Goal: Task Accomplishment & Management: Use online tool/utility

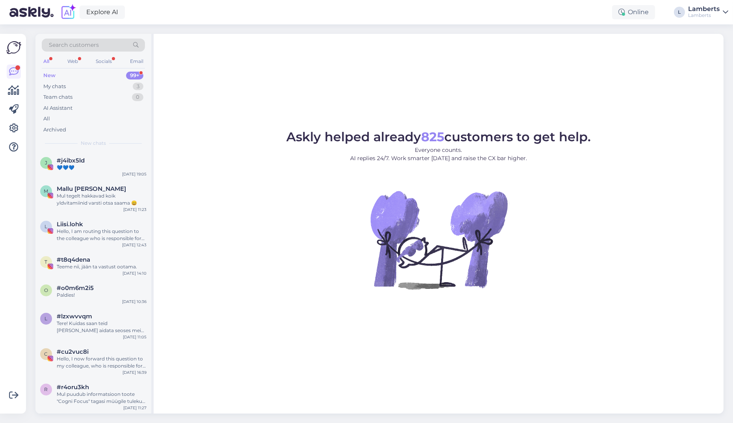
click at [77, 56] on div "All Web Socials Email" at bounding box center [93, 62] width 103 height 12
click at [78, 60] on div "Web" at bounding box center [73, 61] width 14 height 10
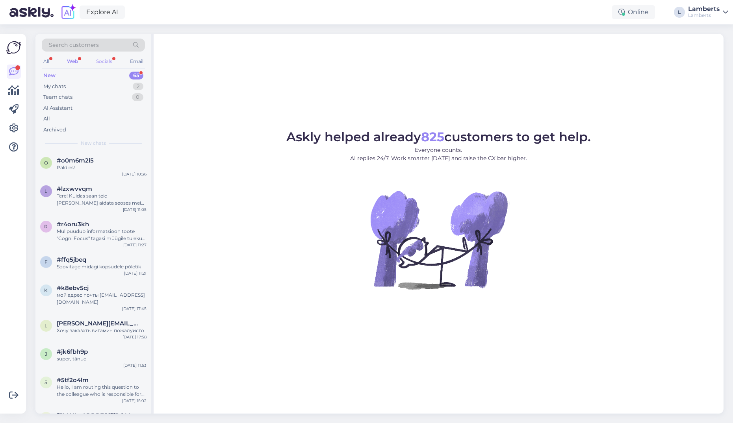
click at [95, 61] on div "Socials" at bounding box center [103, 61] width 19 height 10
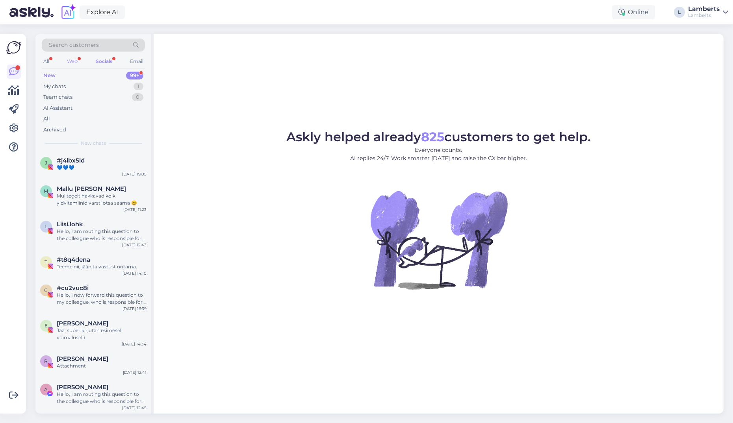
click at [74, 62] on div "Web" at bounding box center [72, 61] width 14 height 10
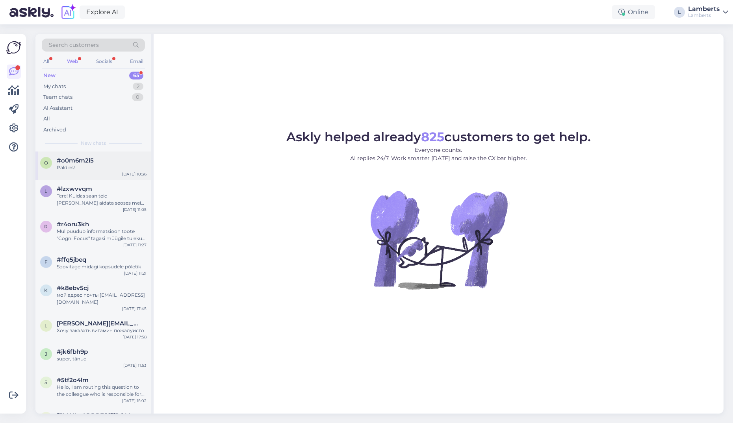
click at [67, 170] on div "Paldies!" at bounding box center [102, 167] width 90 height 7
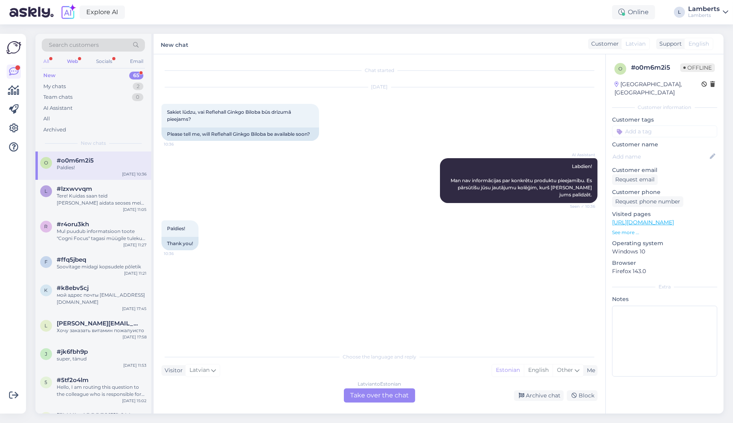
click at [47, 58] on div "All" at bounding box center [46, 61] width 9 height 10
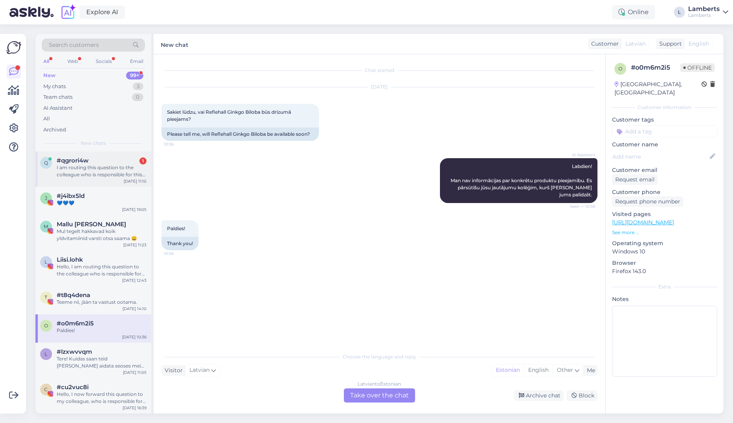
click at [90, 165] on div "I am routing this question to the colleague who is responsible for this topic. …" at bounding box center [102, 171] width 90 height 14
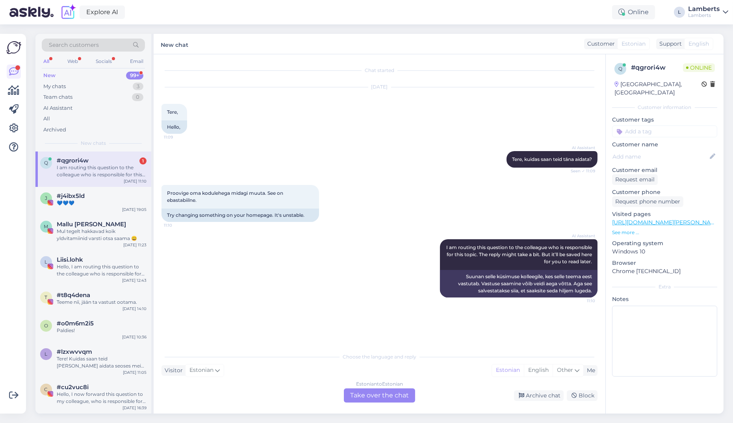
click at [372, 400] on div "Estonian to Estonian Take over the chat" at bounding box center [379, 395] width 71 height 14
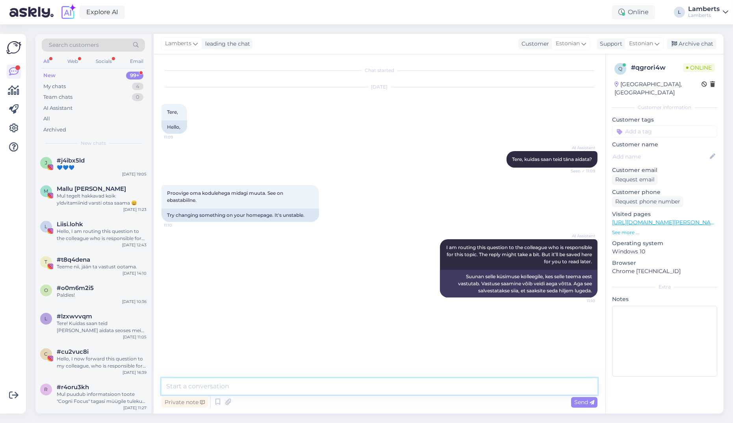
click at [372, 390] on textarea at bounding box center [379, 386] width 436 height 17
type textarea "Tere! Palun täpsustage, mis teile muret tekitab."
click at [304, 17] on div "Explore AI Online L Lamberts Lamberts" at bounding box center [366, 12] width 733 height 24
click at [633, 229] on p "See more ..." at bounding box center [664, 232] width 105 height 7
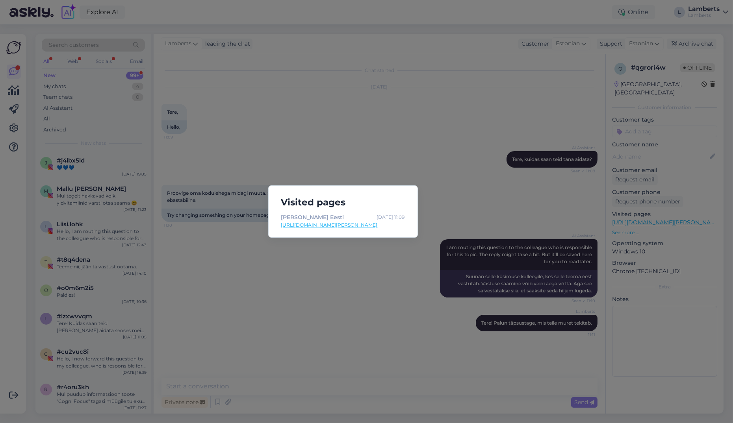
click at [388, 145] on div "Visited pages Kassa - Lamberts Eesti Oct 9 11:09 https://lambertseesti.ee/kassa…" at bounding box center [366, 211] width 733 height 423
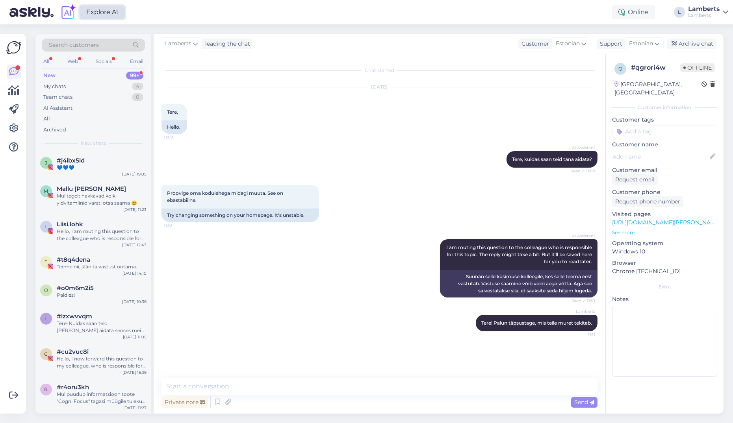
click at [118, 12] on link "Explore AI" at bounding box center [102, 12] width 45 height 13
click at [13, 133] on icon at bounding box center [13, 128] width 9 height 9
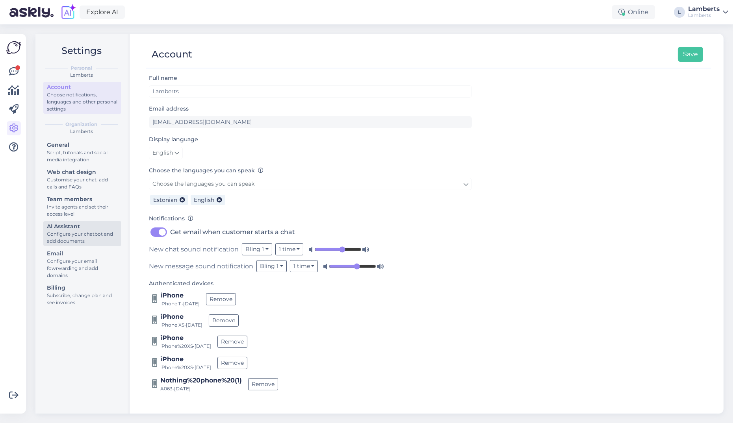
click at [73, 226] on div "AI Assistant" at bounding box center [82, 226] width 71 height 8
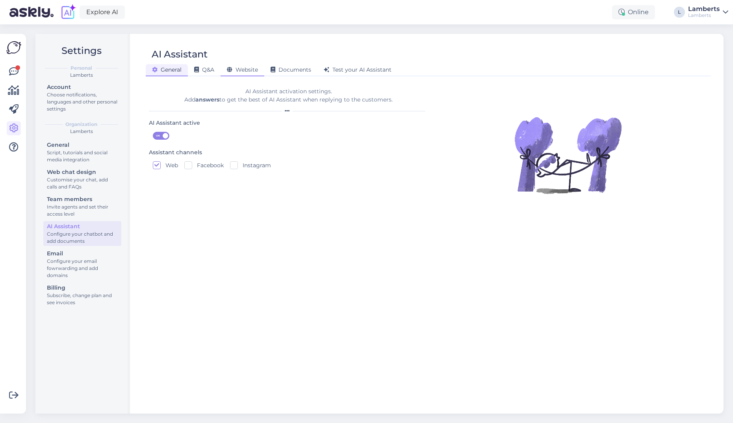
click at [249, 69] on span "Website" at bounding box center [242, 69] width 31 height 7
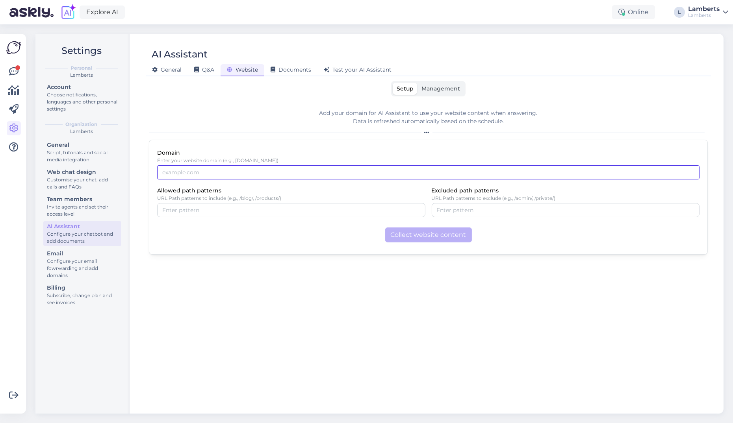
click at [276, 170] on input "Domain" at bounding box center [428, 172] width 542 height 14
type input "[DOMAIN_NAME]"
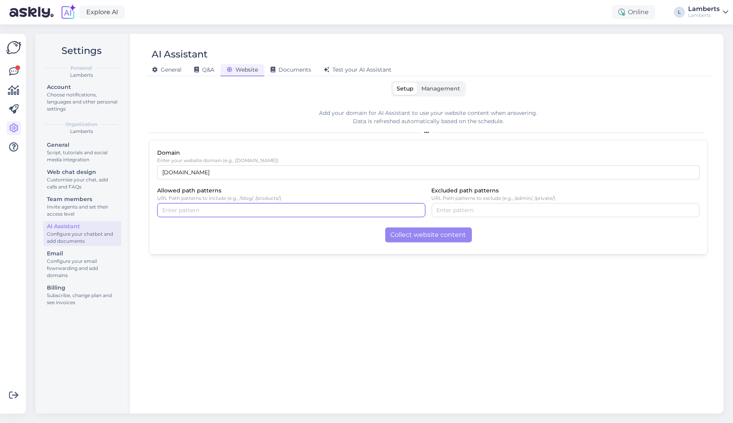
click at [282, 206] on input "Allowed path patterns" at bounding box center [291, 210] width 258 height 9
click at [285, 234] on div "Collect website content" at bounding box center [428, 235] width 542 height 15
click at [434, 85] on span "Management" at bounding box center [440, 88] width 39 height 7
click at [417, 83] on input "Management" at bounding box center [417, 83] width 0 height 0
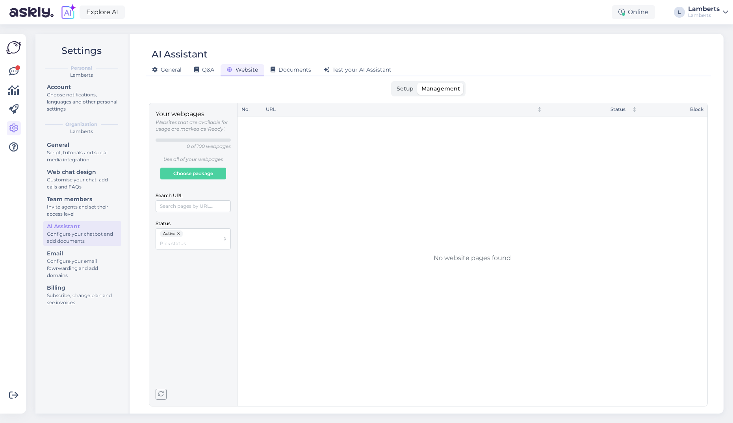
click at [400, 87] on span "Setup" at bounding box center [404, 88] width 17 height 7
click at [392, 83] on input "Setup" at bounding box center [392, 83] width 0 height 0
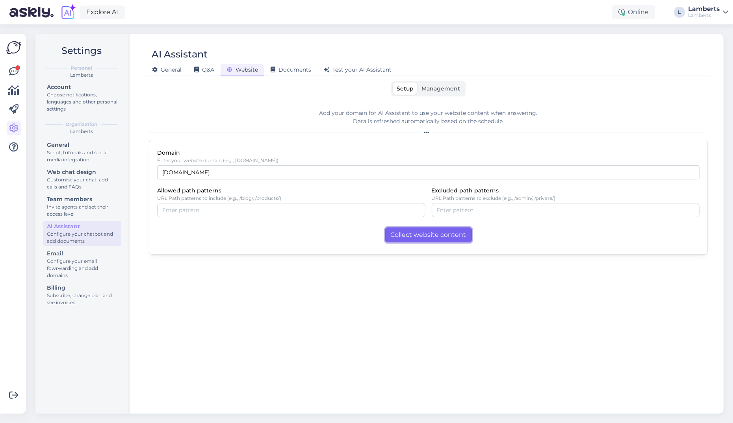
click at [425, 231] on button "Collect website content" at bounding box center [428, 235] width 87 height 15
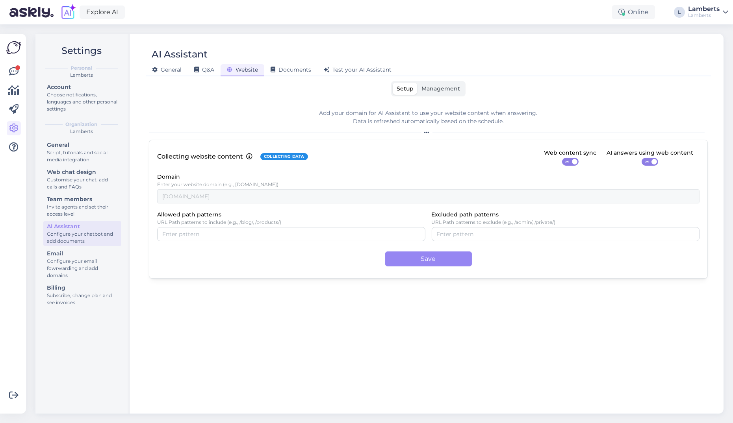
click at [428, 86] on span "Management" at bounding box center [440, 88] width 39 height 7
click at [417, 83] on input "Management" at bounding box center [417, 83] width 0 height 0
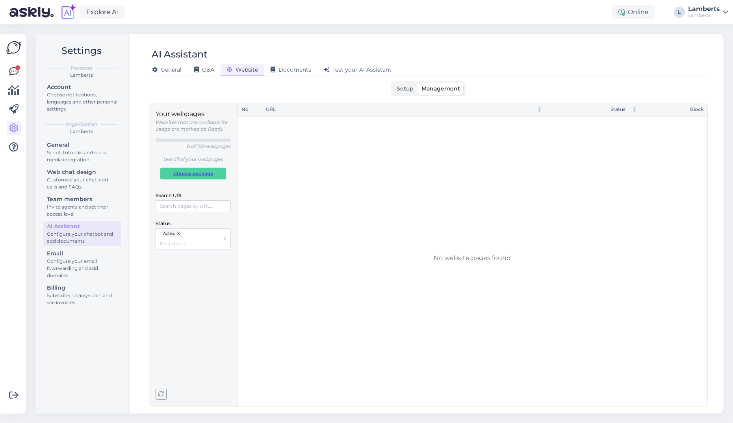
click at [188, 169] on span "Choose package" at bounding box center [193, 173] width 40 height 11
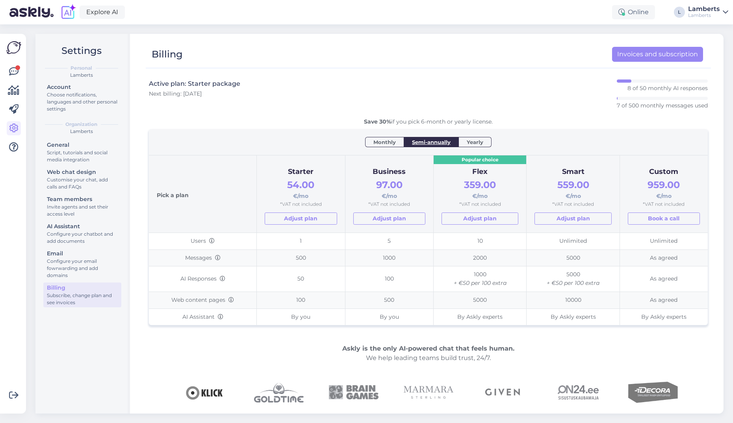
click at [382, 141] on span "Monthly" at bounding box center [384, 142] width 22 height 8
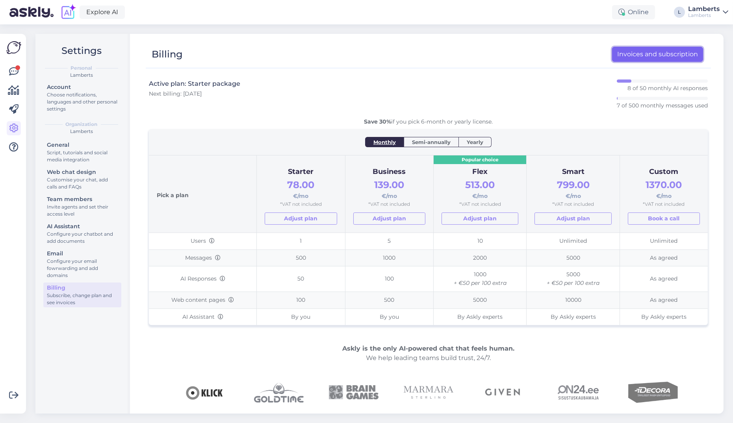
click at [700, 54] on link "Invoices and subscription" at bounding box center [657, 54] width 91 height 15
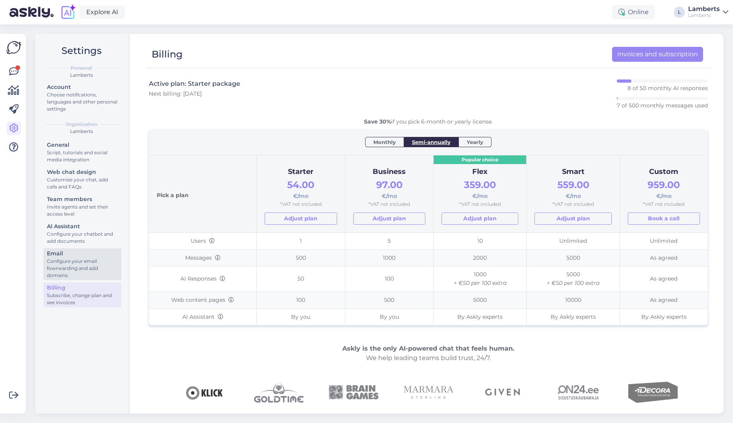
click at [91, 268] on div "Configure your email fowrwarding and add domains" at bounding box center [82, 268] width 71 height 21
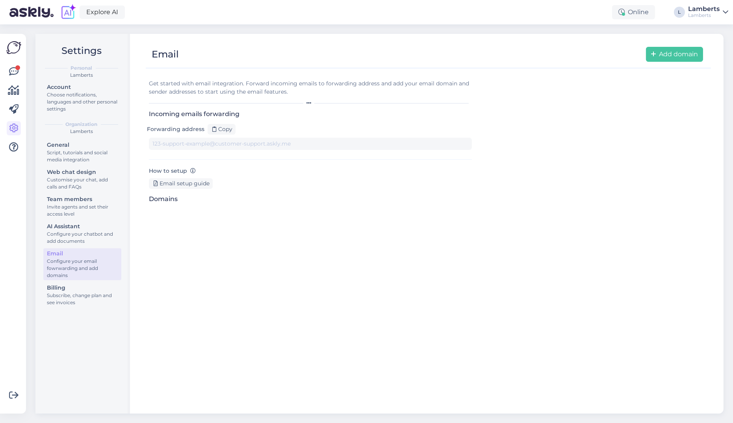
type input "[DOMAIN_NAME][EMAIL_ADDRESS][DOMAIN_NAME]"
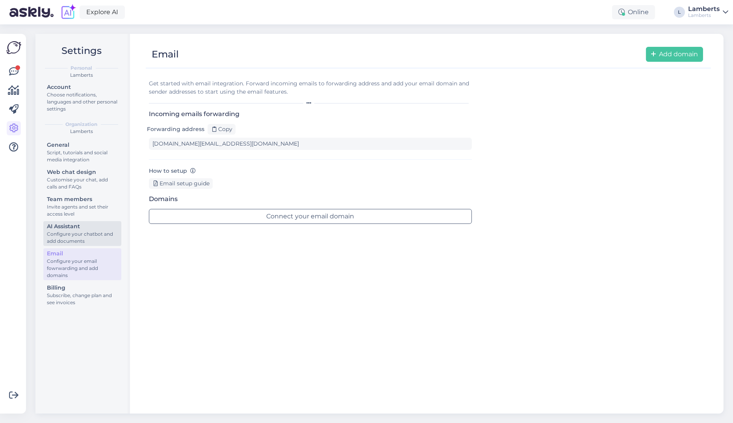
click at [90, 236] on div "Configure your chatbot and add documents" at bounding box center [82, 238] width 71 height 14
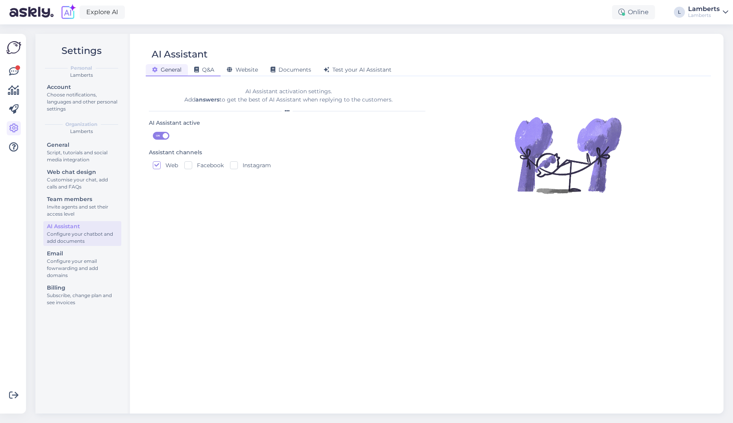
click at [217, 69] on div "Q&A" at bounding box center [204, 70] width 33 height 12
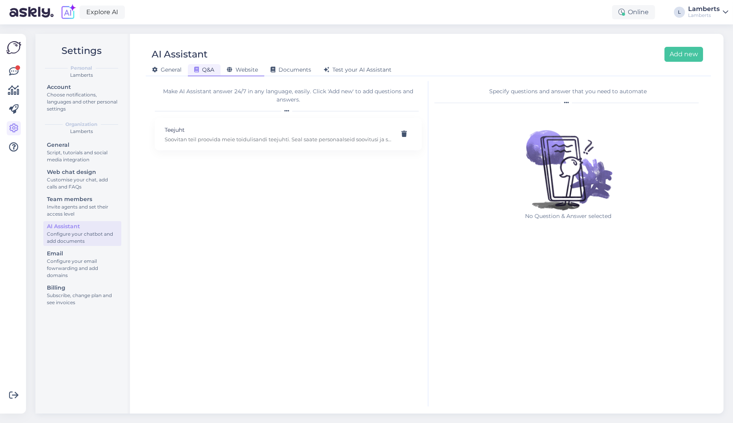
click at [243, 68] on span "Website" at bounding box center [242, 69] width 31 height 7
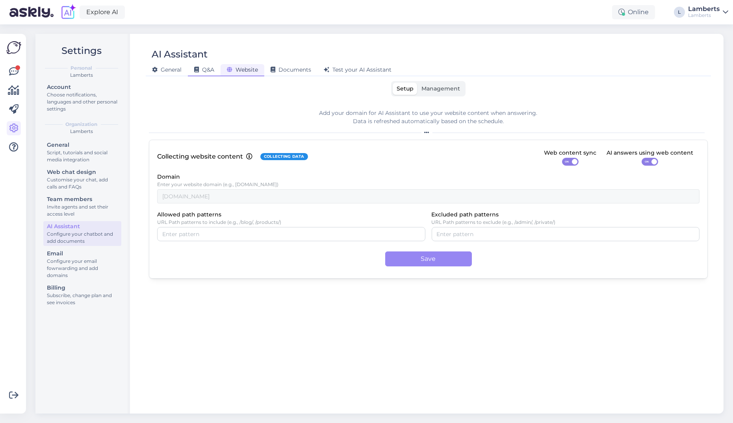
click at [218, 69] on div "Q&A" at bounding box center [204, 70] width 33 height 12
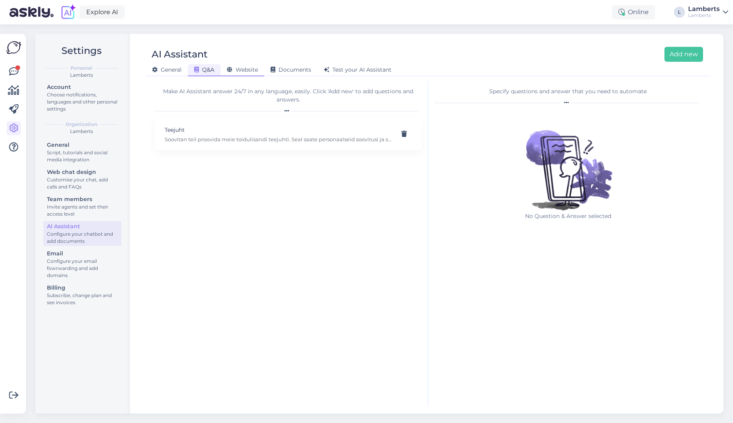
click at [244, 70] on span "Website" at bounding box center [242, 69] width 31 height 7
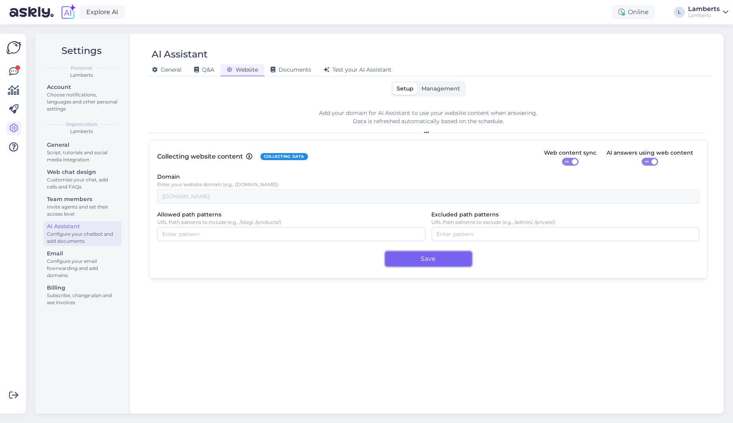
click at [418, 260] on button "Save" at bounding box center [428, 259] width 87 height 15
click at [294, 74] on div "Documents" at bounding box center [290, 70] width 53 height 12
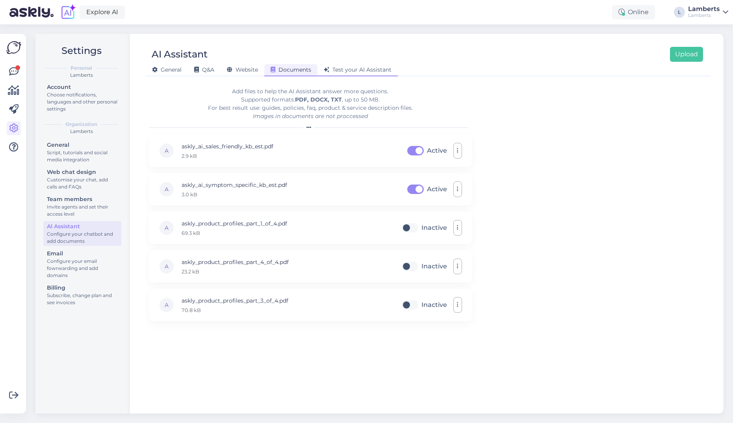
click at [350, 70] on span "Test your AI Assistant" at bounding box center [358, 69] width 68 height 7
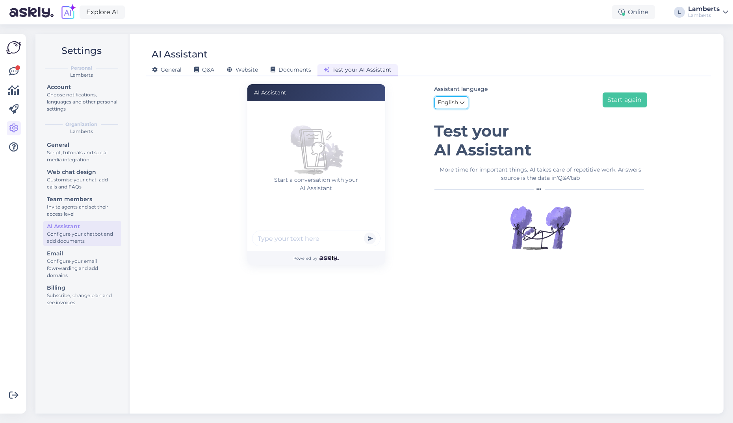
click at [464, 100] on icon at bounding box center [462, 102] width 5 height 9
type input "es"
click at [459, 150] on link "Estonian" at bounding box center [477, 151] width 87 height 13
click at [317, 235] on input "text" at bounding box center [316, 239] width 128 height 16
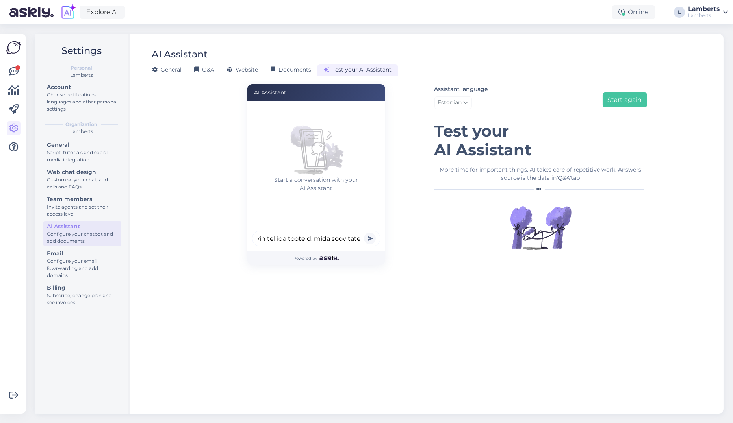
type input "tere! soovin tellida tooteid, mida soovitate"
click at [364, 233] on button "submit" at bounding box center [370, 239] width 12 height 12
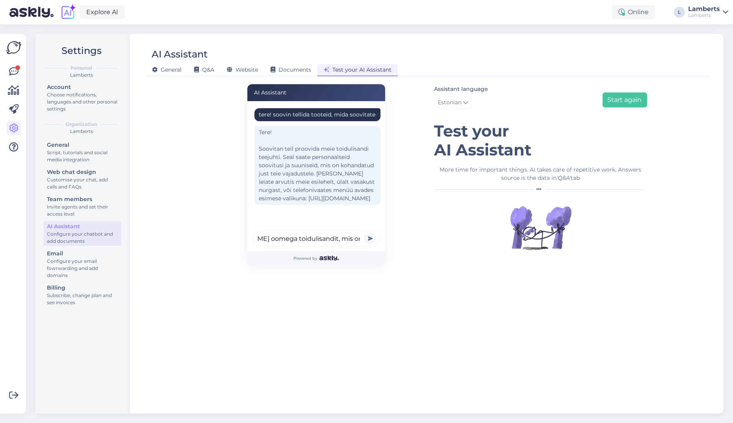
scroll to position [0, 109]
type input "aga kui ma tahan [PERSON_NAME] oomega toidulisandit, mis on teie variandid"
click at [364, 233] on button "submit" at bounding box center [370, 239] width 12 height 12
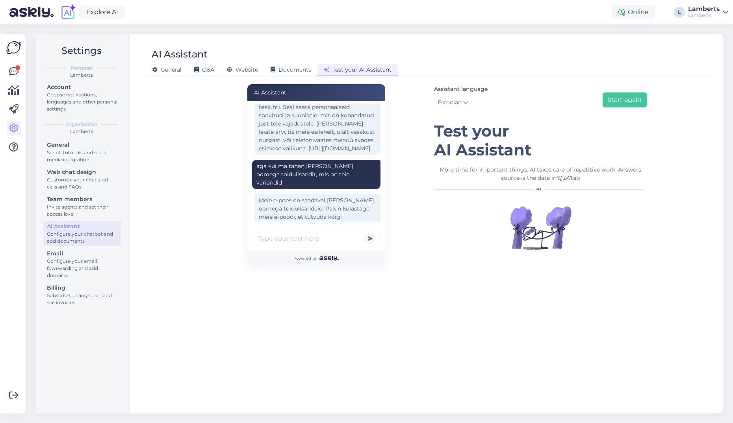
scroll to position [101, 0]
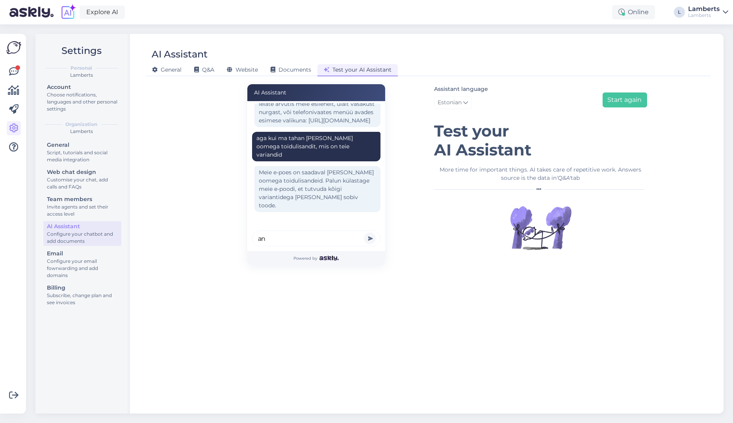
type input "a"
type input "kuskohast ma [PERSON_NAME]"
click at [364, 233] on button "submit" at bounding box center [370, 239] width 12 height 12
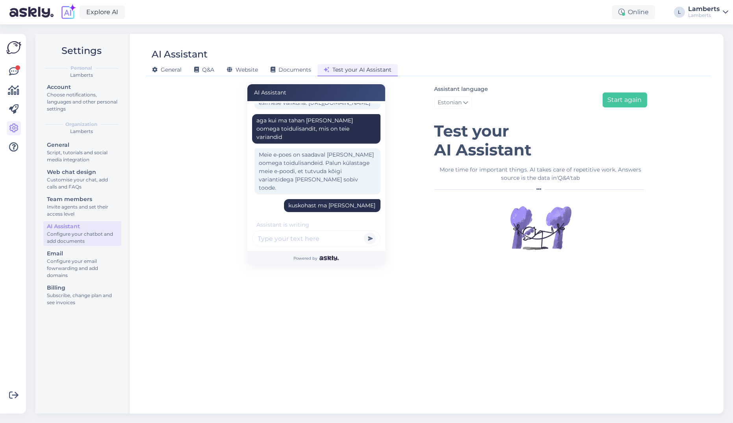
scroll to position [168, 0]
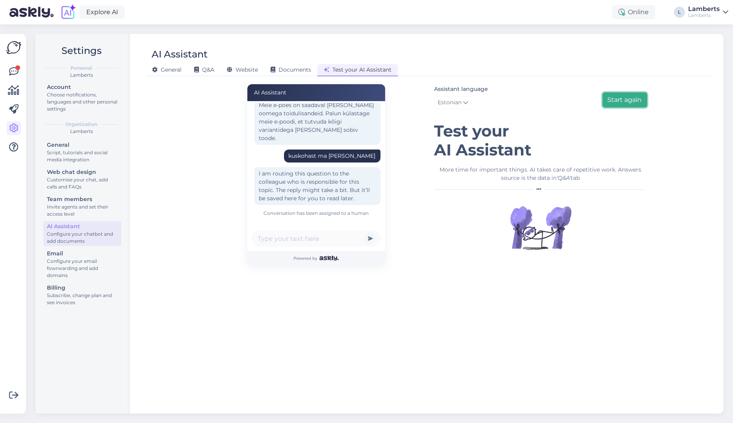
click at [610, 104] on button "Start again" at bounding box center [624, 99] width 44 height 15
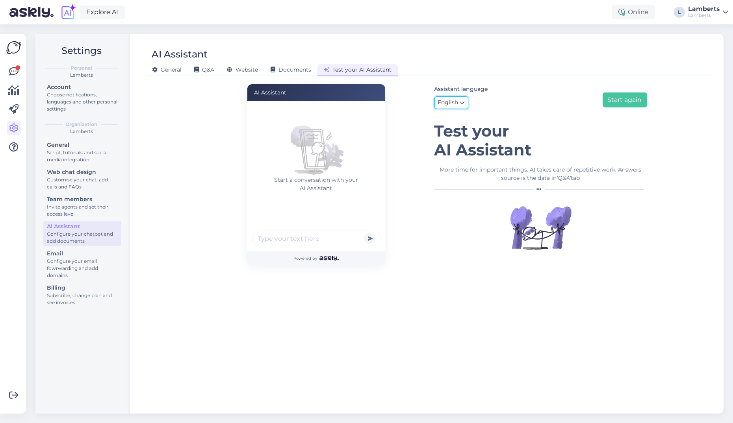
click at [460, 105] on icon at bounding box center [462, 102] width 5 height 9
click at [434, 96] on link "English" at bounding box center [451, 102] width 34 height 13
click at [170, 68] on span "General" at bounding box center [167, 69] width 30 height 7
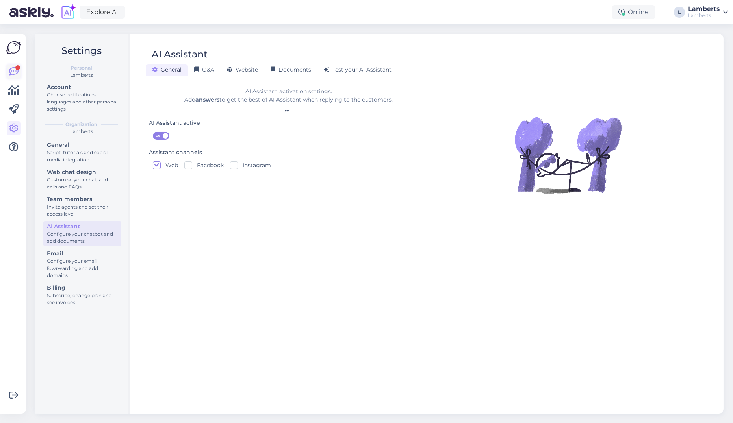
click at [20, 72] on link at bounding box center [14, 72] width 14 height 14
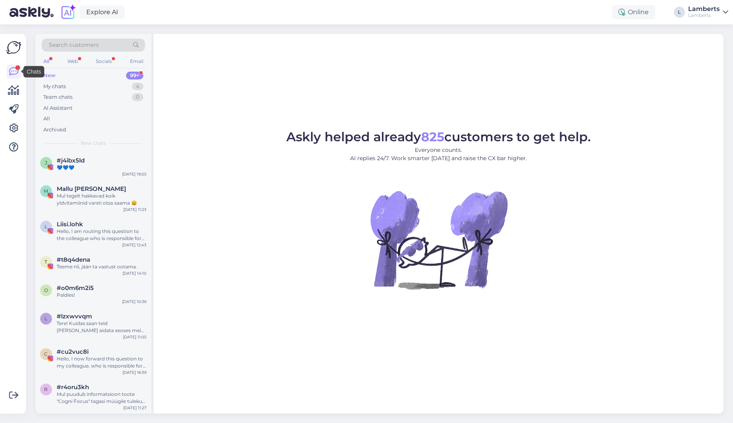
click at [19, 53] on img at bounding box center [13, 47] width 15 height 15
click at [100, 85] on div "My chats 4" at bounding box center [93, 86] width 103 height 11
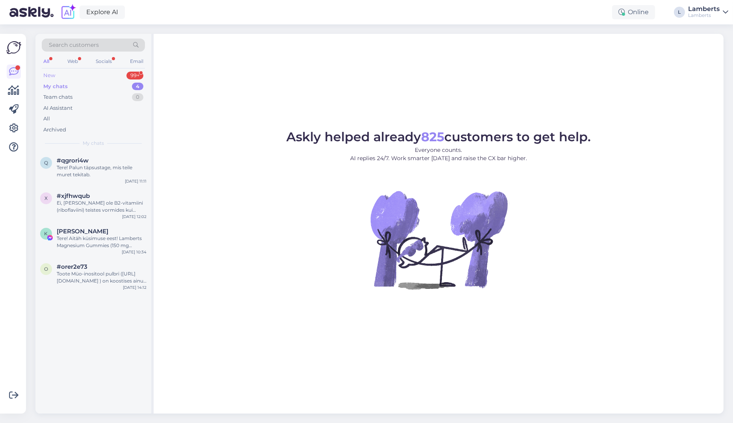
click at [99, 77] on div "New 99+" at bounding box center [93, 75] width 103 height 11
